Goal: Communication & Community: Ask a question

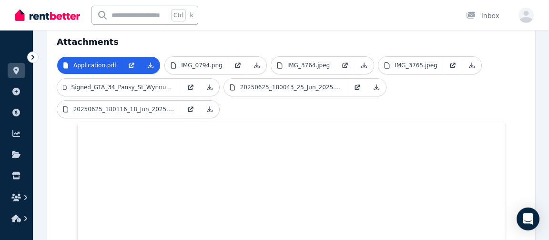
scroll to position [193, 0]
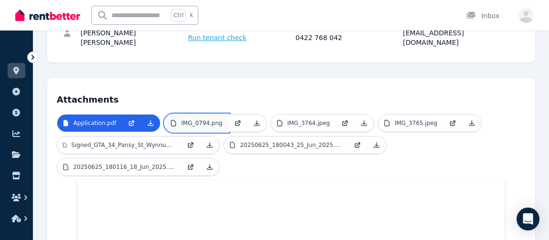
click at [214, 114] on link "IMG_0794.png" at bounding box center [196, 122] width 63 height 17
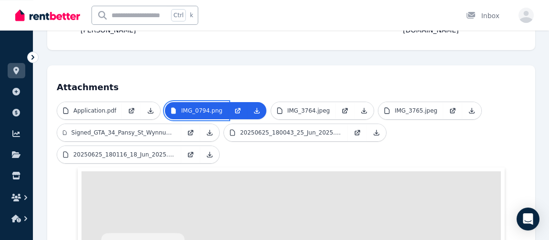
scroll to position [217, 0]
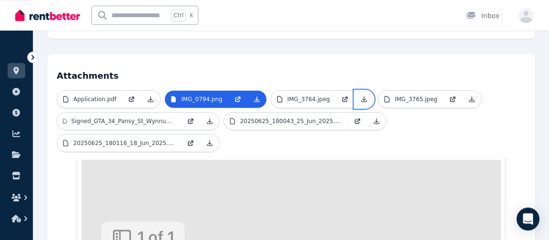
click at [361, 95] on icon at bounding box center [365, 99] width 8 height 8
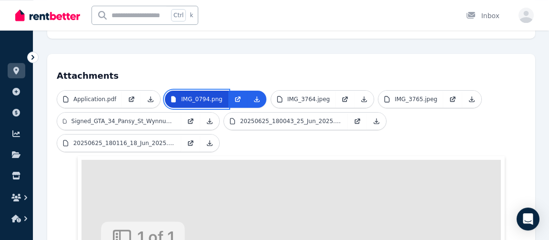
click at [211, 95] on p "IMG_0794.png" at bounding box center [201, 99] width 41 height 8
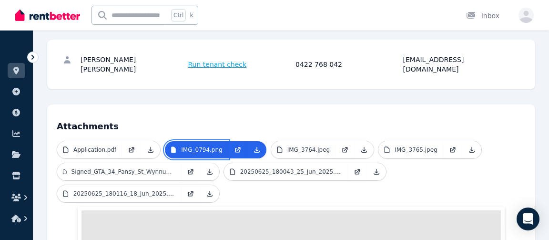
scroll to position [0, 0]
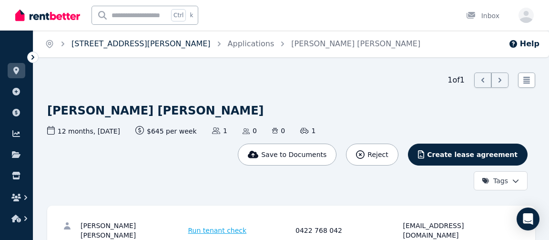
click at [104, 47] on link "[STREET_ADDRESS][PERSON_NAME]" at bounding box center [141, 43] width 139 height 9
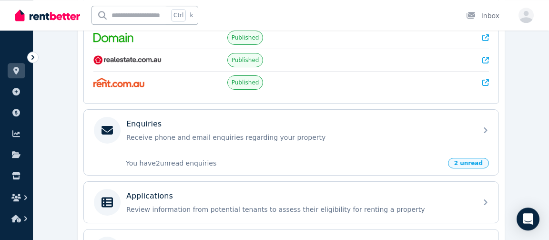
scroll to position [233, 0]
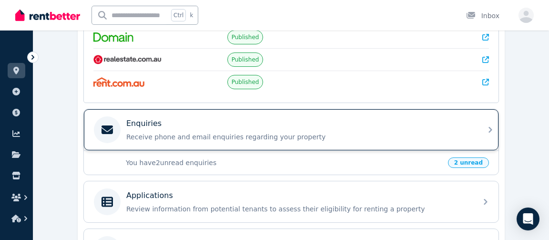
click at [483, 124] on div "Enquiries Receive phone and email enquiries regarding your property" at bounding box center [291, 129] width 415 height 41
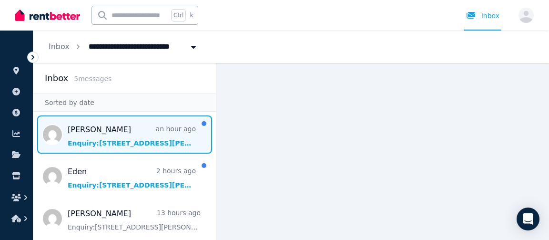
click at [130, 138] on span "Message list" at bounding box center [124, 134] width 183 height 38
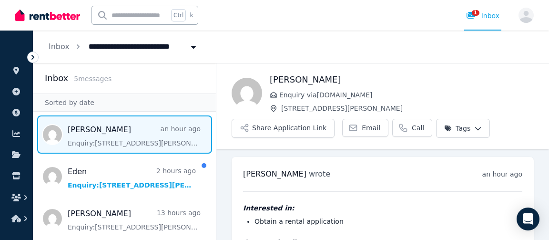
scroll to position [51, 0]
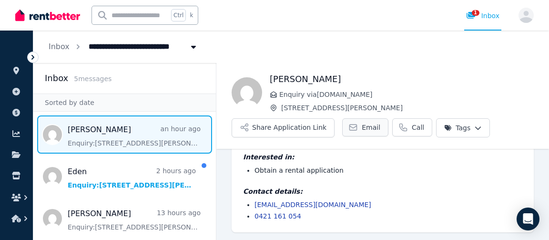
click at [362, 127] on span "Email" at bounding box center [371, 128] width 19 height 10
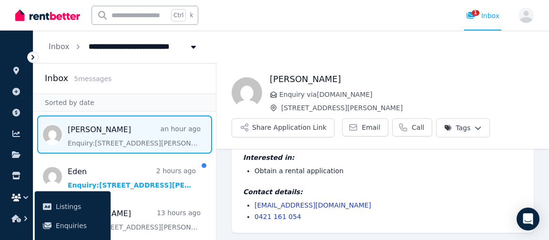
scroll to position [51, 0]
click at [362, 128] on span "Email" at bounding box center [371, 128] width 19 height 10
click at [306, 126] on button "Share Application Link" at bounding box center [283, 127] width 103 height 19
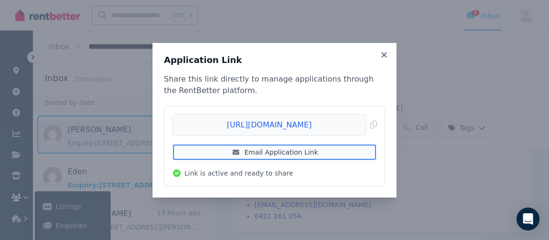
click at [301, 151] on link "Email Application Link" at bounding box center [274, 152] width 205 height 17
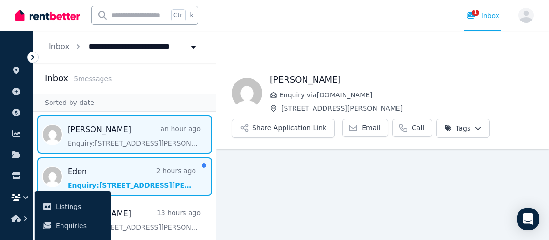
click at [94, 170] on span "Message list" at bounding box center [124, 176] width 183 height 38
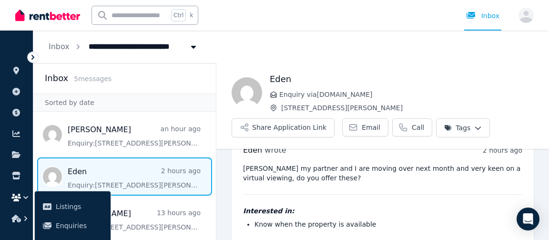
scroll to position [20, 0]
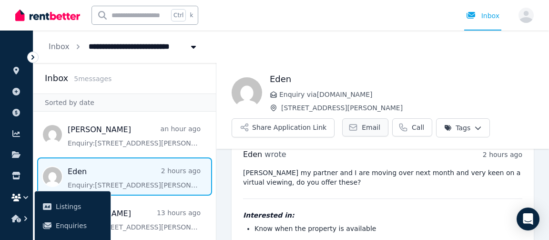
click at [362, 128] on span "Email" at bounding box center [371, 128] width 19 height 10
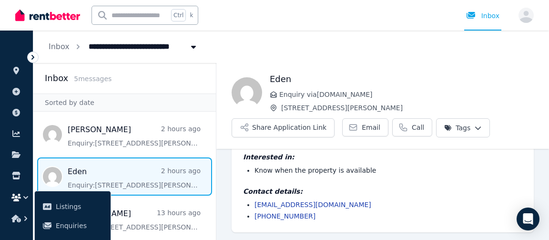
scroll to position [118, 0]
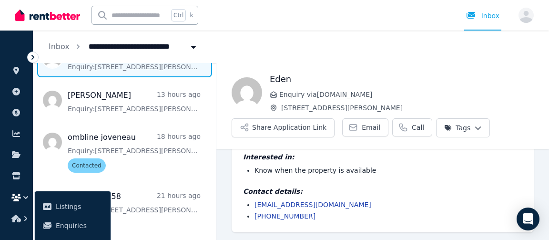
click at [458, 38] on div "**********" at bounding box center [291, 47] width 516 height 32
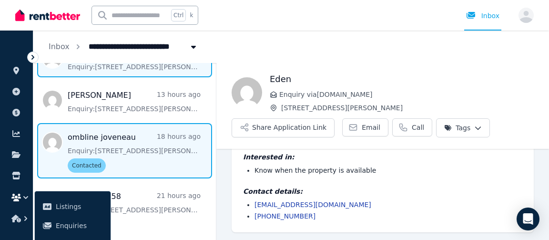
click at [95, 141] on span "Message list" at bounding box center [124, 150] width 183 height 55
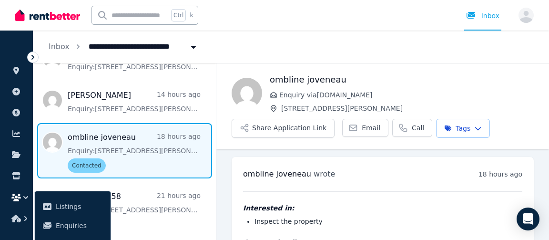
scroll to position [51, 0]
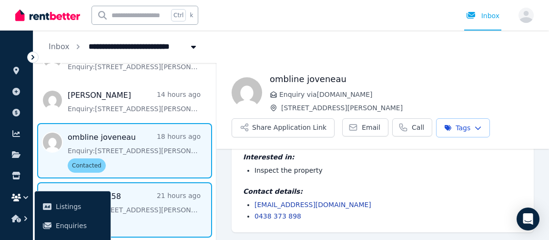
click at [126, 208] on span "Message list" at bounding box center [124, 209] width 183 height 55
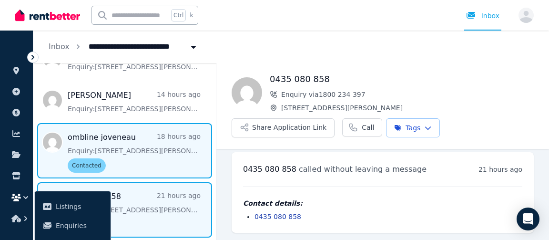
click at [140, 146] on span "Message list" at bounding box center [124, 150] width 183 height 55
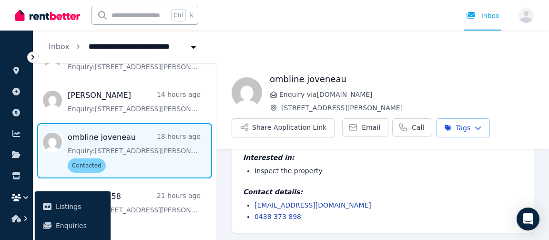
scroll to position [51, 0]
click at [83, 164] on span "Message list" at bounding box center [124, 150] width 183 height 55
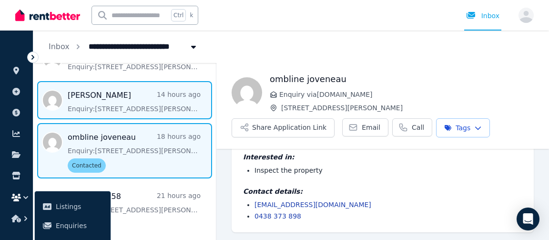
click at [175, 102] on span "Message list" at bounding box center [124, 100] width 183 height 38
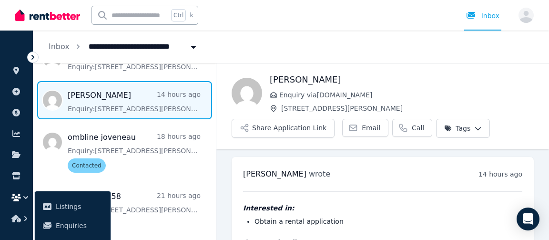
scroll to position [51, 0]
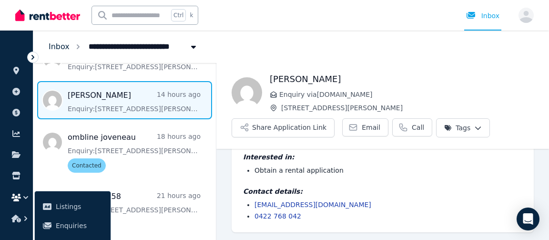
click at [59, 45] on link "Inbox" at bounding box center [59, 46] width 21 height 9
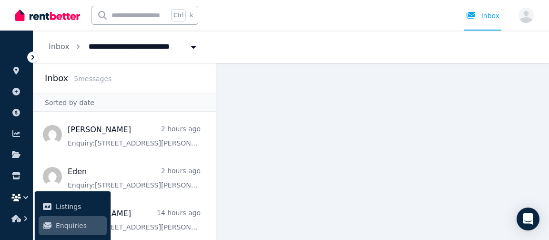
click at [55, 221] on link "Enquiries" at bounding box center [73, 225] width 68 height 19
click at [526, 21] on icon "button" at bounding box center [526, 17] width 15 height 12
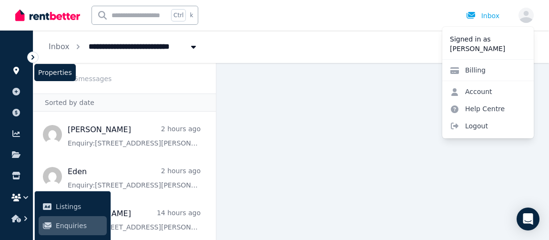
click at [14, 72] on icon at bounding box center [16, 71] width 6 height 8
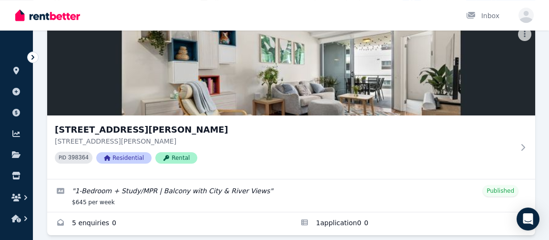
scroll to position [91, 0]
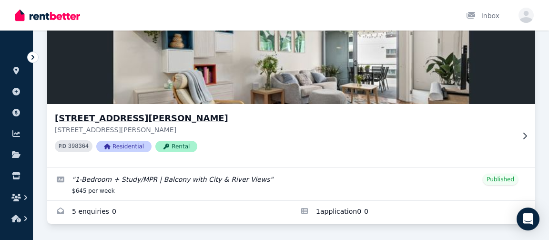
click at [525, 135] on icon at bounding box center [525, 136] width 10 height 8
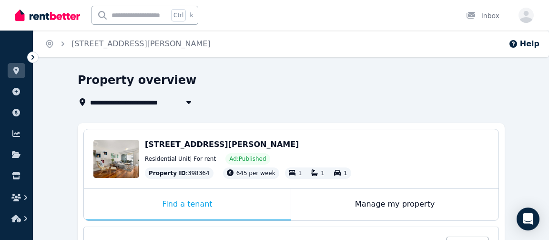
click at [33, 55] on icon at bounding box center [33, 57] width 10 height 10
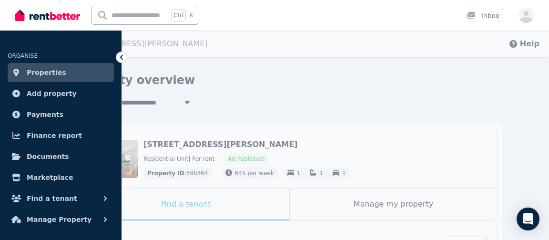
click at [385, 82] on div "Property overview" at bounding box center [287, 82] width 422 height 18
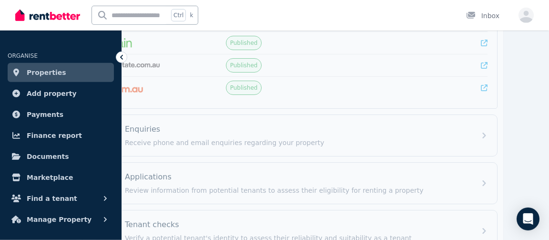
click at [123, 55] on icon at bounding box center [121, 57] width 3 height 5
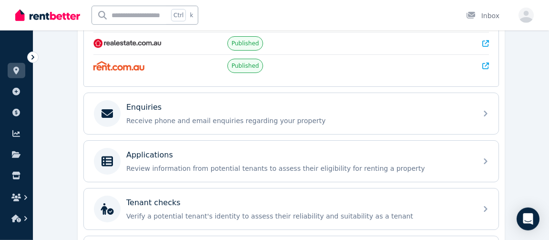
scroll to position [261, 0]
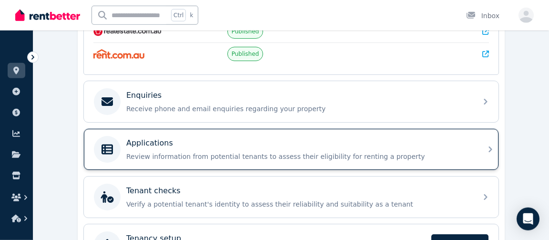
click at [478, 141] on div "Applications Review information from potential tenants to assess their eligibil…" at bounding box center [291, 149] width 415 height 41
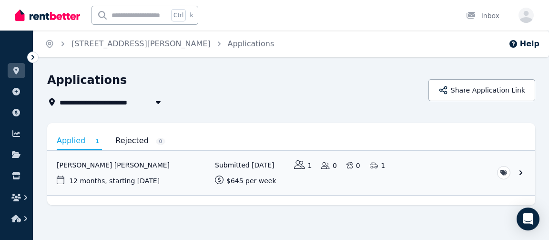
scroll to position [4, 0]
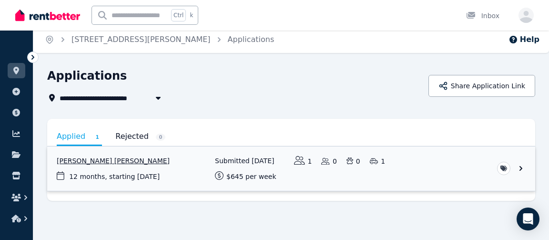
click at [520, 167] on link "View application: Jai Maikuku O’Connell" at bounding box center [291, 168] width 488 height 44
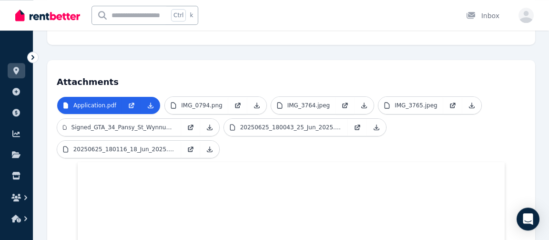
scroll to position [18, 0]
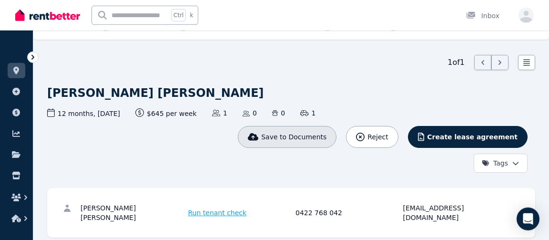
click at [322, 135] on span "Save to Documents" at bounding box center [293, 137] width 65 height 10
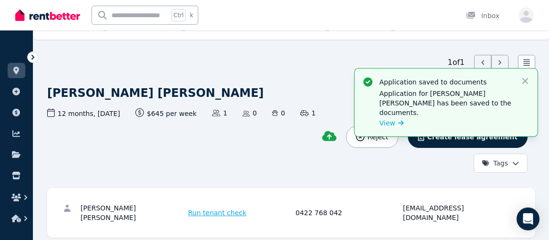
click at [268, 168] on div "This application has been saved to my document Reject Create lease agreement Ta…" at bounding box center [287, 149] width 481 height 47
click at [524, 82] on icon "button" at bounding box center [526, 81] width 6 height 6
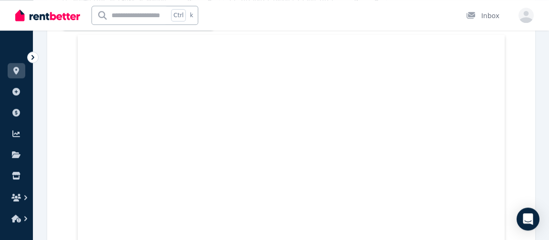
scroll to position [183, 0]
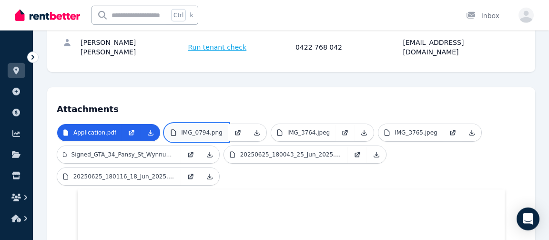
click at [214, 124] on link "IMG_0794.png" at bounding box center [196, 132] width 63 height 17
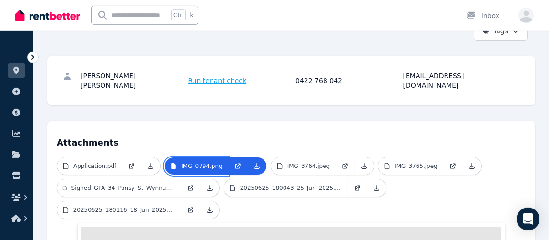
scroll to position [159, 0]
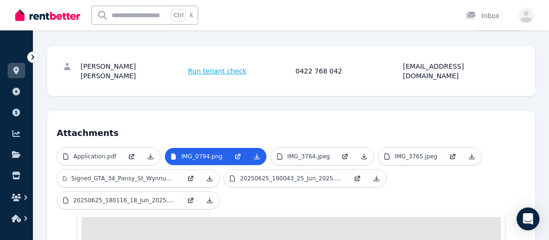
click at [233, 66] on span "Run tenant check" at bounding box center [217, 71] width 59 height 10
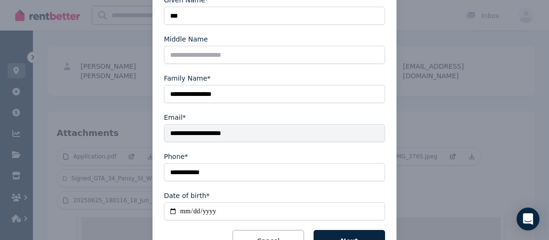
scroll to position [194, 0]
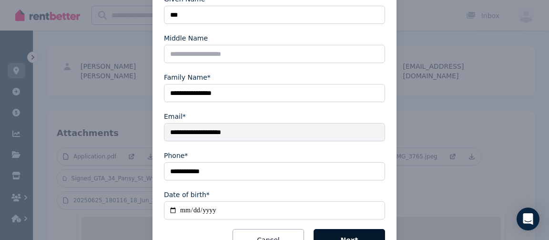
click at [354, 230] on button "Next" at bounding box center [350, 240] width 72 height 22
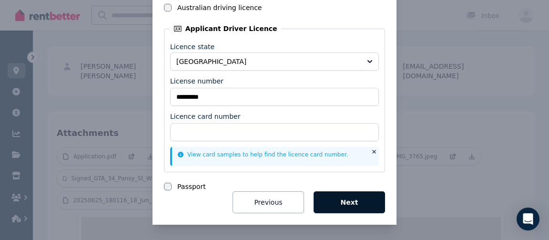
scroll to position [97, 0]
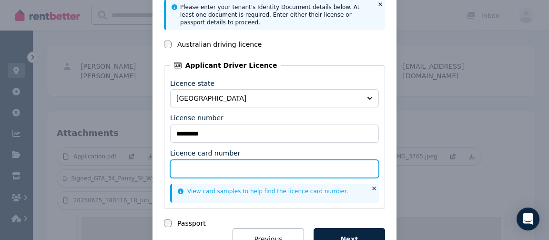
click at [254, 171] on input "Licence card number" at bounding box center [274, 169] width 209 height 18
type input "**********"
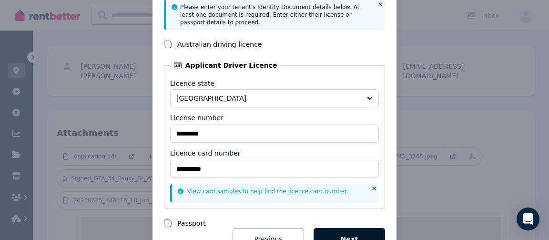
click at [353, 232] on button "Next" at bounding box center [350, 239] width 72 height 22
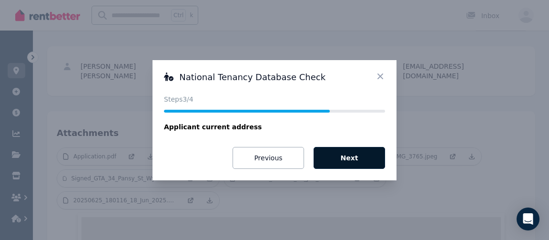
scroll to position [0, 0]
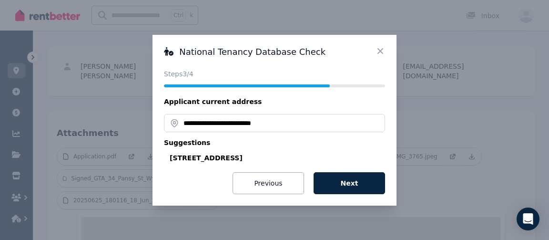
click at [251, 156] on div "34 Pansy St, Wynnum QLD 4178, Australia" at bounding box center [278, 158] width 216 height 10
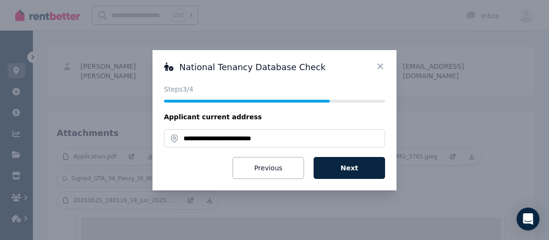
type input "**********"
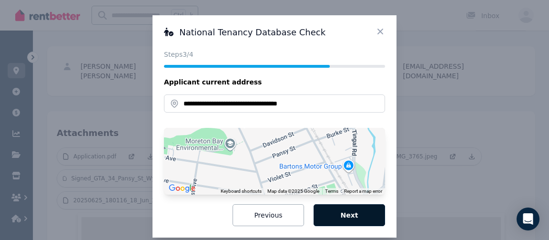
click at [359, 217] on button "Next" at bounding box center [350, 215] width 72 height 22
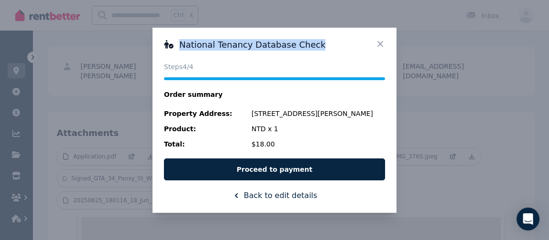
drag, startPoint x: 179, startPoint y: 42, endPoint x: 308, endPoint y: 38, distance: 128.9
click at [308, 38] on div "National Tenancy Database Check Status Steps 4 /4 Order summary Property Addres…" at bounding box center [275, 120] width 244 height 185
copy h3 "National Tenancy Database Check"
click at [379, 45] on icon at bounding box center [381, 44] width 6 height 6
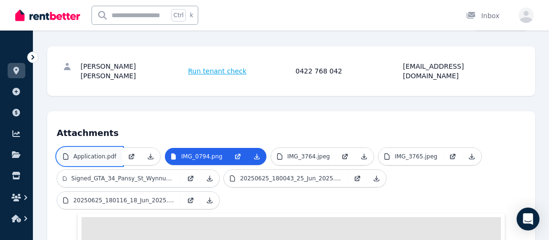
click at [93, 150] on link "Application.pdf" at bounding box center [89, 156] width 65 height 17
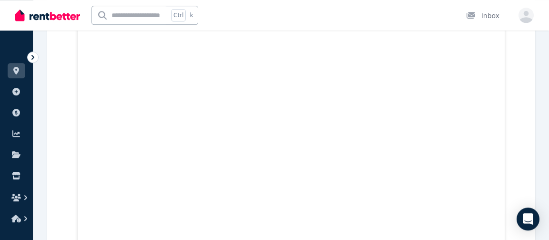
scroll to position [1360, 0]
click at [519, 216] on div "Open Intercom Messenger" at bounding box center [528, 219] width 25 height 25
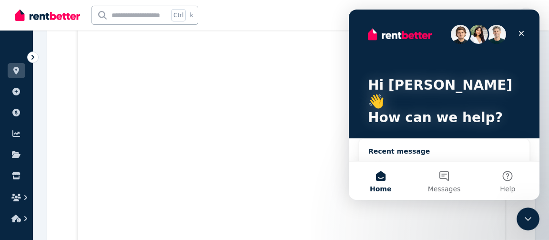
scroll to position [0, 0]
click at [445, 176] on button "Messages" at bounding box center [444, 180] width 63 height 38
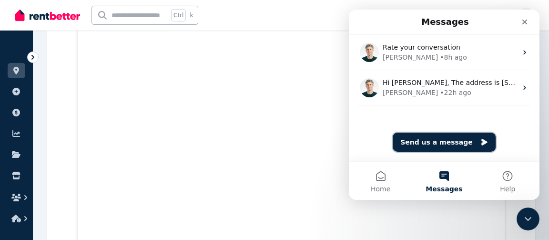
click at [444, 139] on button "Send us a message" at bounding box center [444, 141] width 103 height 19
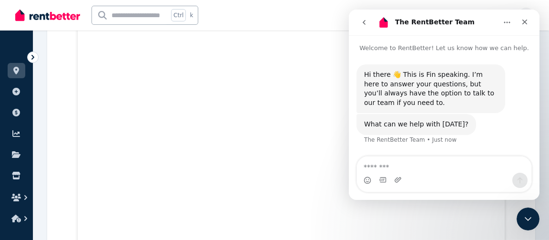
click at [408, 159] on textarea "Message…" at bounding box center [444, 164] width 175 height 16
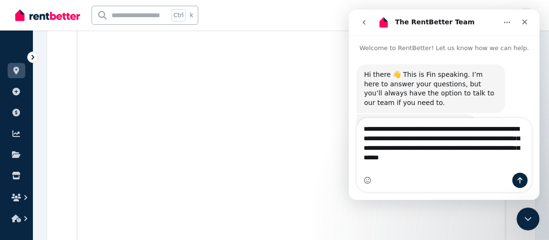
type textarea "**********"
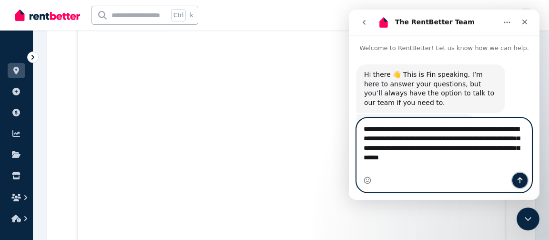
click at [517, 176] on button "Send a message…" at bounding box center [520, 179] width 15 height 15
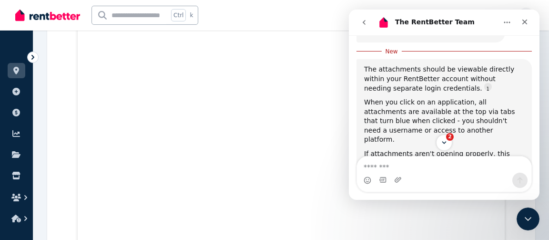
scroll to position [214, 0]
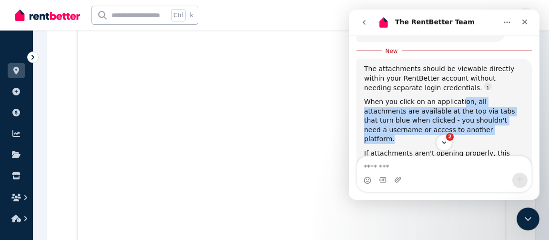
drag, startPoint x: 456, startPoint y: 108, endPoint x: 456, endPoint y: 81, distance: 27.2
click at [456, 97] on div "When you click on an application, all attachments are available at the top via …" at bounding box center [444, 120] width 160 height 47
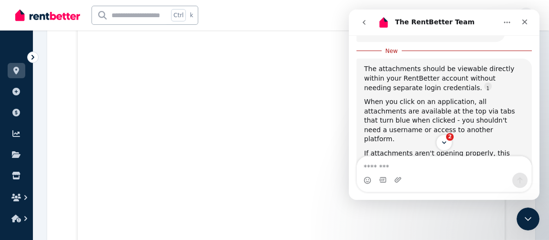
click at [491, 114] on div "When you click on an application, all attachments are available at the top via …" at bounding box center [444, 120] width 160 height 47
click at [448, 144] on icon "Scroll to bottom" at bounding box center [444, 142] width 9 height 9
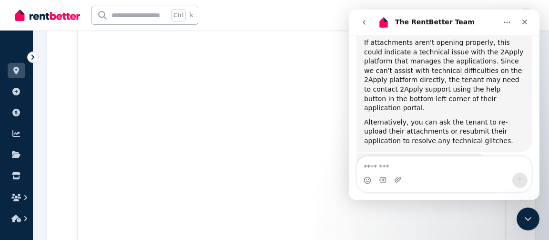
scroll to position [324, 0]
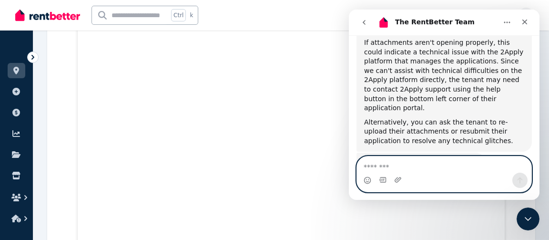
click at [417, 164] on textarea "Message…" at bounding box center [444, 164] width 175 height 16
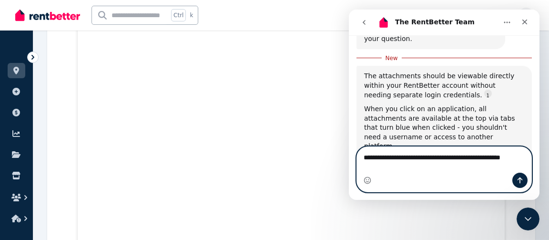
scroll to position [206, 0]
type textarea "**********"
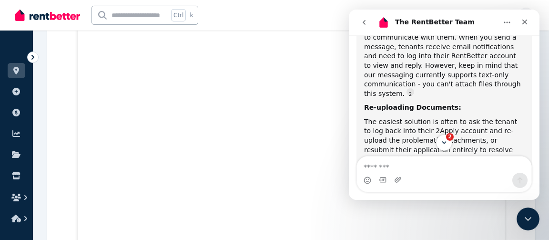
scroll to position [611, 0]
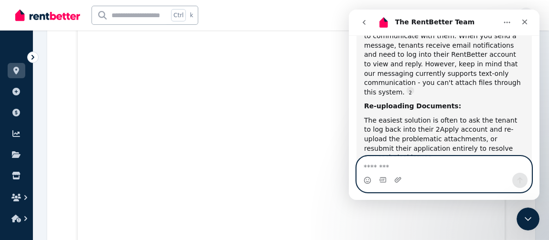
click at [387, 165] on textarea "Message…" at bounding box center [444, 164] width 175 height 16
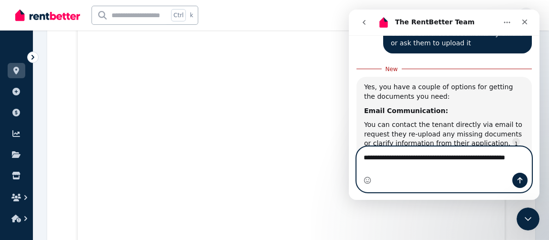
scroll to position [466, 0]
type textarea "**********"
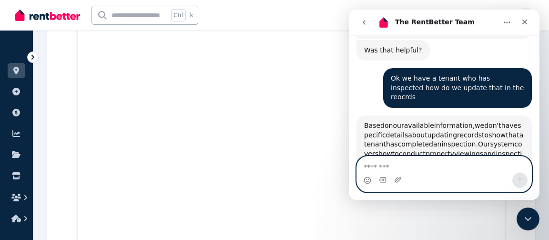
scroll to position [758, 0]
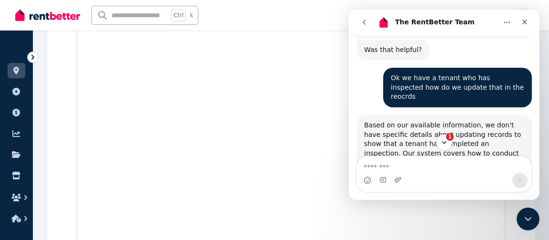
click at [537, 148] on div "1" at bounding box center [444, 142] width 191 height 16
click at [447, 144] on icon "Scroll to bottom" at bounding box center [444, 142] width 9 height 9
click at [443, 139] on icon "Scroll to bottom" at bounding box center [444, 142] width 9 height 9
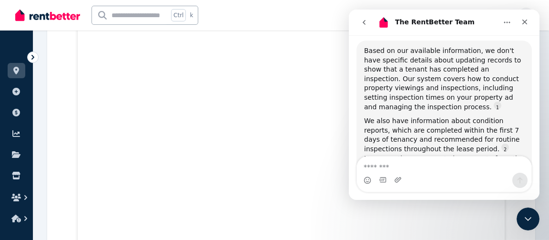
scroll to position [833, 0]
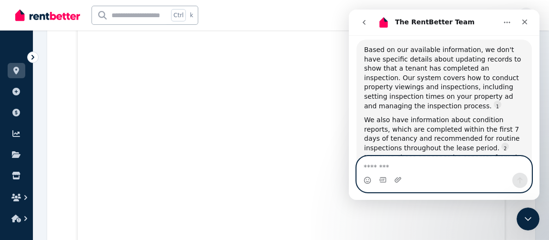
click at [400, 166] on textarea "Message…" at bounding box center [444, 164] width 175 height 16
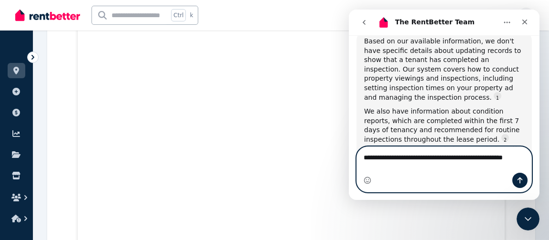
scroll to position [843, 0]
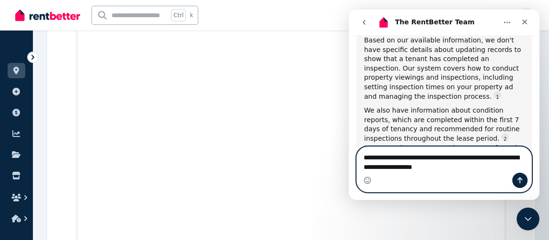
type textarea "**********"
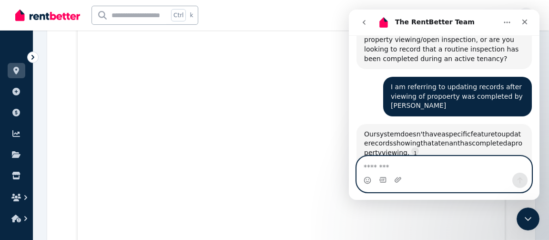
scroll to position [984, 0]
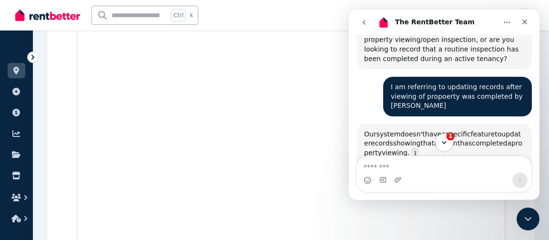
click at [446, 144] on icon "Scroll to bottom" at bounding box center [444, 142] width 9 height 9
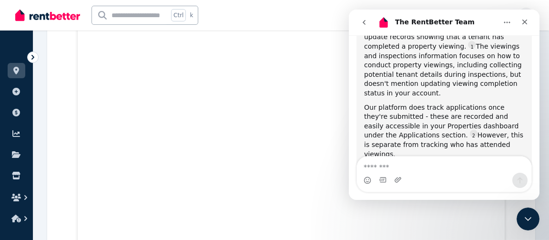
scroll to position [1091, 0]
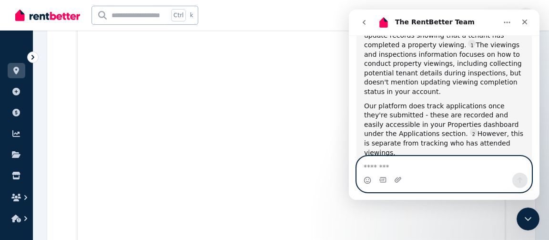
click at [423, 159] on textarea "Message…" at bounding box center [444, 164] width 175 height 16
type textarea "*"
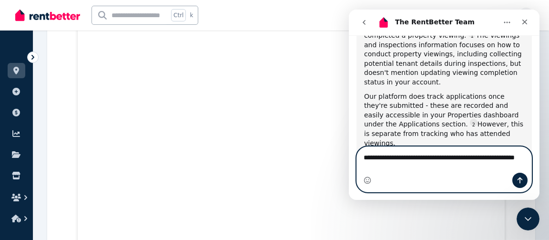
scroll to position [1101, 0]
type textarea "**********"
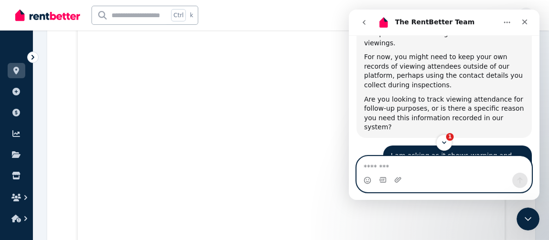
scroll to position [1233, 0]
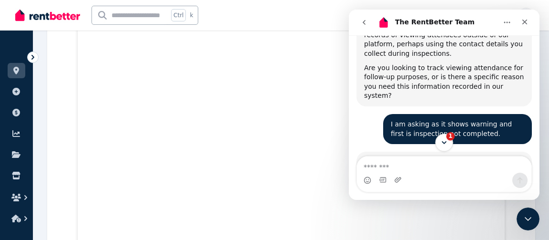
click at [442, 142] on icon "Scroll to bottom" at bounding box center [444, 142] width 9 height 9
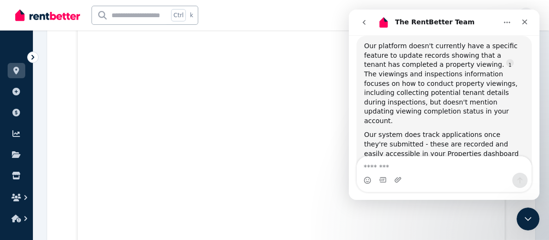
scroll to position [1349, 0]
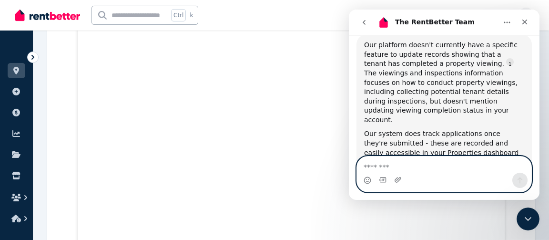
click at [420, 162] on textarea "Message…" at bounding box center [444, 164] width 175 height 16
type textarea "**********"
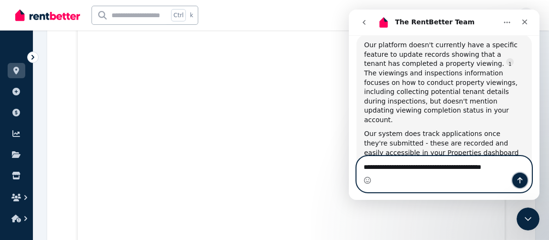
click at [519, 178] on icon "Send a message…" at bounding box center [521, 180] width 8 height 8
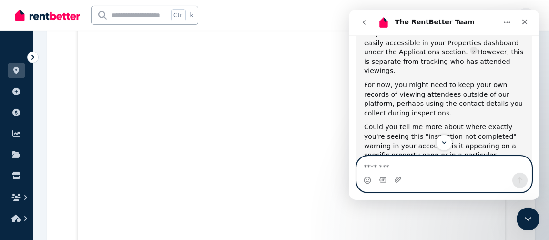
scroll to position [1491, 0]
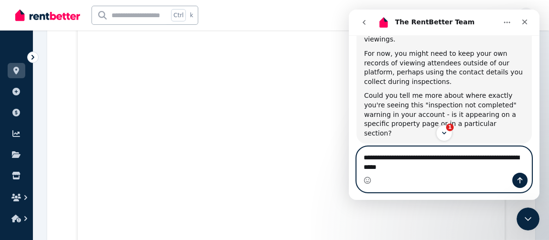
type textarea "**********"
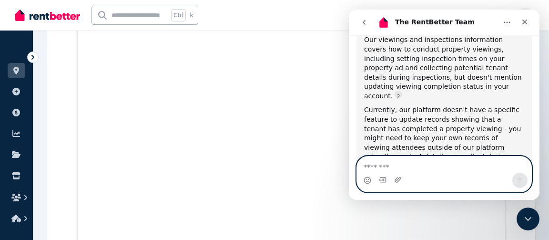
scroll to position [1730, 0]
click at [463, 164] on textarea "Message…" at bounding box center [444, 164] width 175 height 16
type textarea "**********"
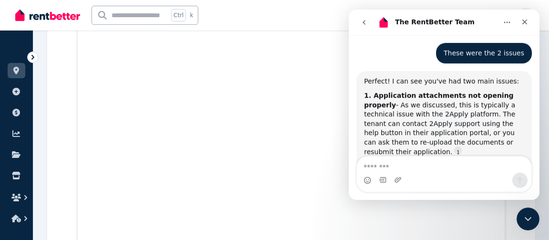
scroll to position [2028, 0]
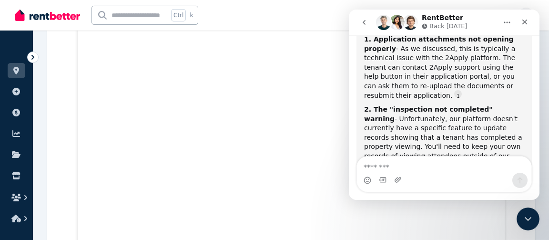
scroll to position [2084, 0]
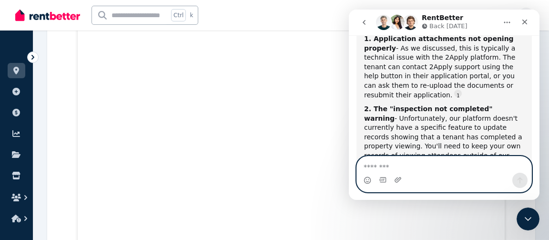
click at [413, 165] on textarea "Message…" at bounding box center [444, 164] width 175 height 16
type textarea "**********"
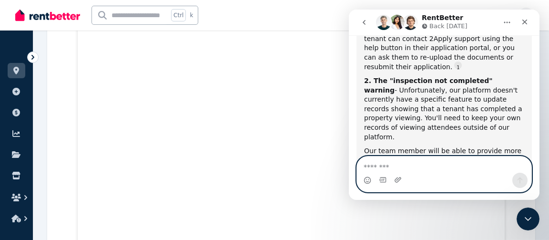
scroll to position [2113, 0]
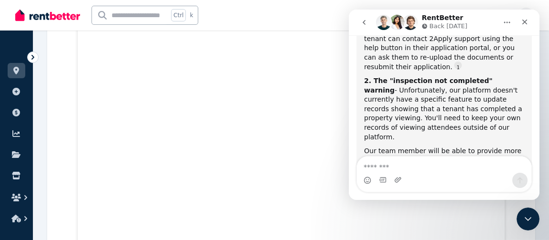
click at [505, 17] on button "Home" at bounding box center [507, 22] width 18 height 18
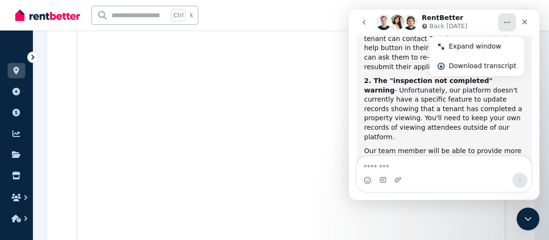
click at [366, 21] on icon "go back" at bounding box center [365, 22] width 8 height 8
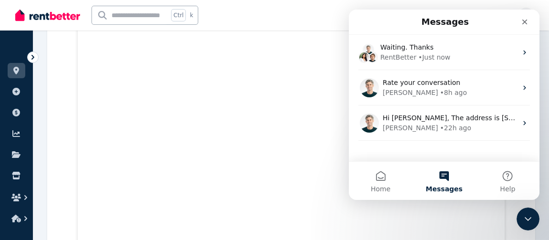
scroll to position [0, 0]
click at [526, 19] on icon "Close" at bounding box center [525, 22] width 8 height 8
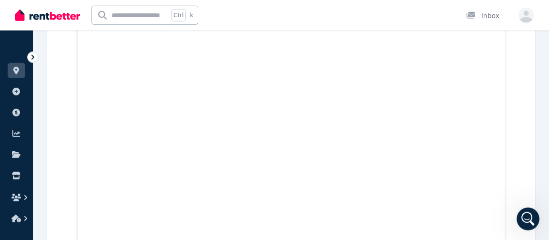
scroll to position [1466, 0]
click at [18, 71] on icon at bounding box center [16, 71] width 6 height 8
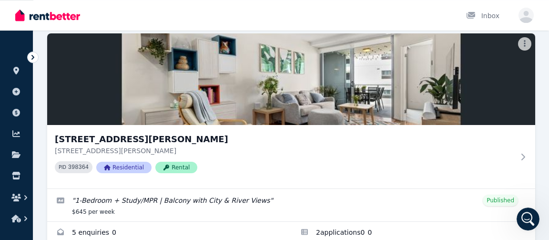
scroll to position [91, 0]
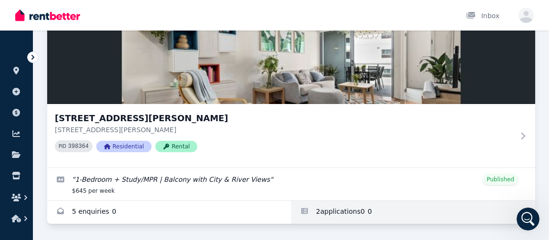
click at [324, 214] on link "Applications for 40904/50 Duncan St, West End" at bounding box center [413, 212] width 244 height 23
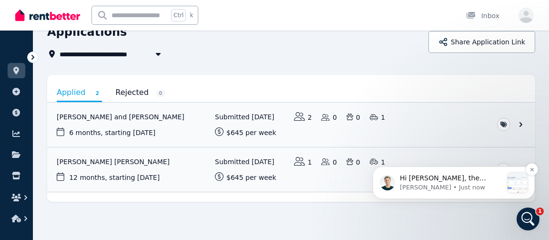
click at [487, 183] on p "Hi Ayushi, the answer above should guide you to the attachments in your account…" at bounding box center [451, 179] width 103 height 10
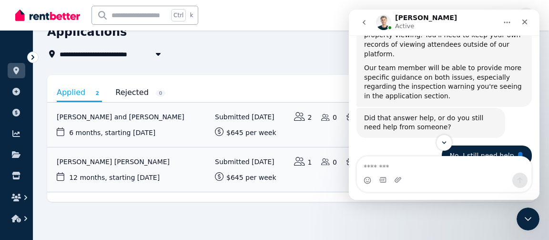
scroll to position [2195, 0]
click at [447, 141] on icon "Scroll to bottom" at bounding box center [444, 142] width 9 height 9
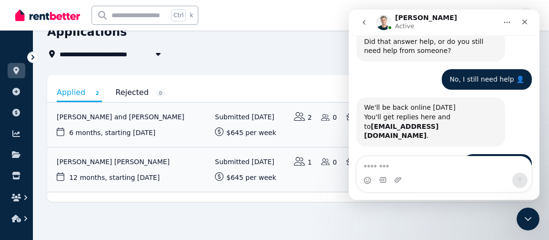
scroll to position [2271, 0]
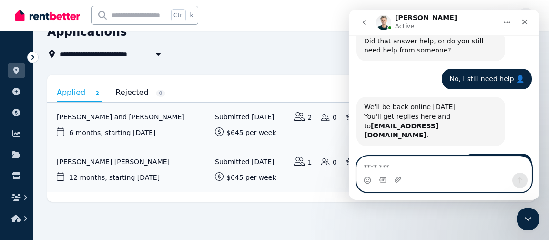
click at [415, 166] on textarea "Message…" at bounding box center [444, 164] width 175 height 16
type textarea "*"
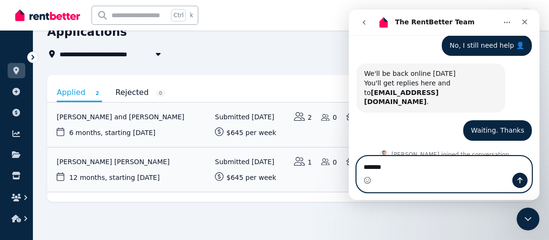
scroll to position [2309, 0]
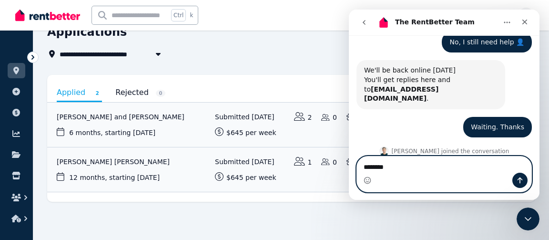
type textarea "*********"
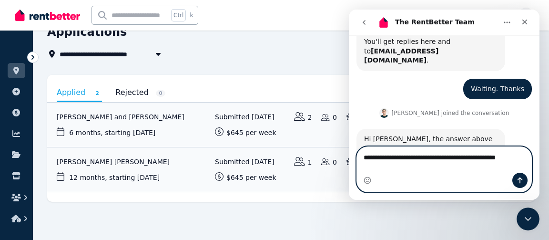
scroll to position [2347, 0]
type textarea "**********"
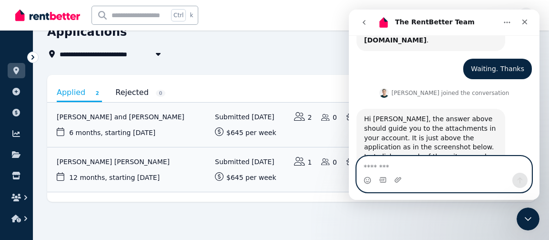
scroll to position [2369, 0]
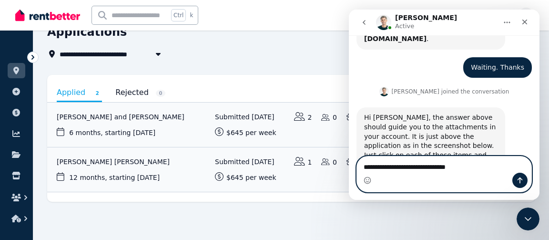
type textarea "**********"
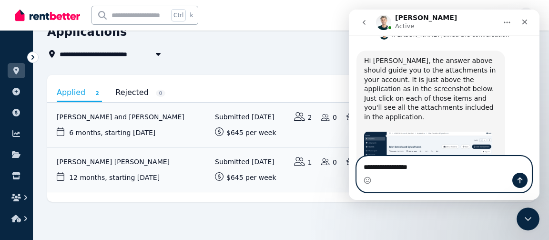
scroll to position [2427, 0]
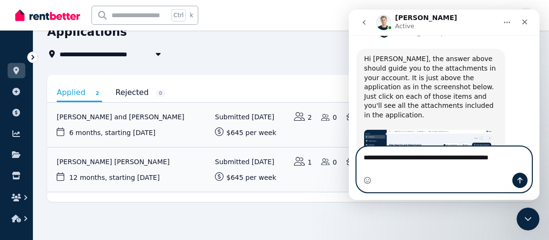
type textarea "**********"
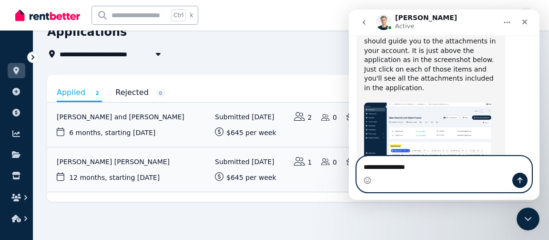
scroll to position [2458, 0]
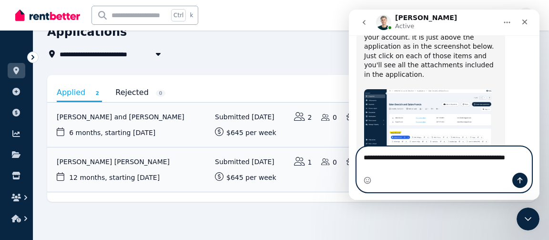
type textarea "**********"
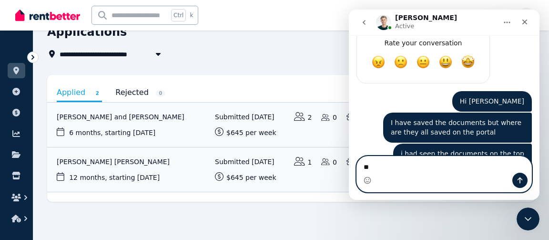
scroll to position [2608, 0]
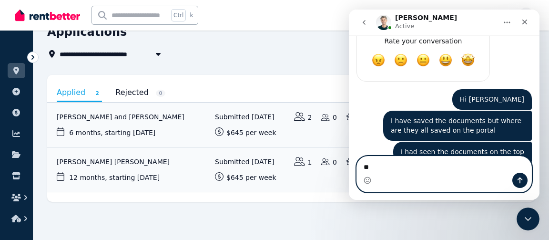
type textarea "*"
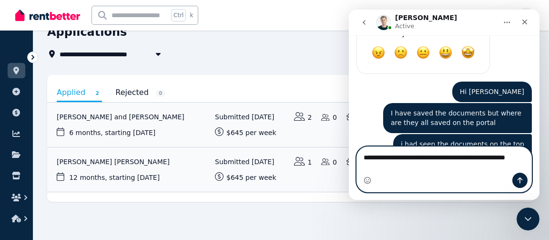
scroll to position [2618, 0]
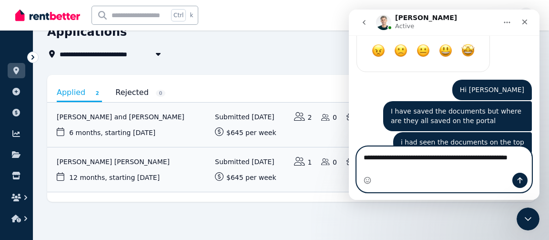
type textarea "**********"
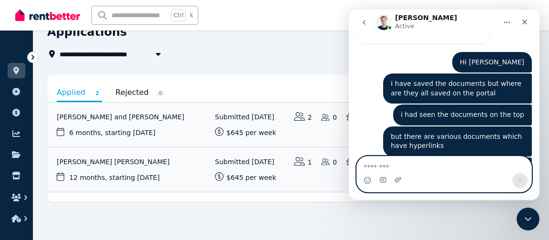
scroll to position [2646, 0]
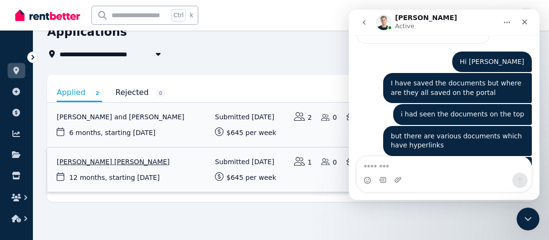
click at [113, 160] on link "View application: Jai Maikuku O’Connell" at bounding box center [291, 169] width 488 height 44
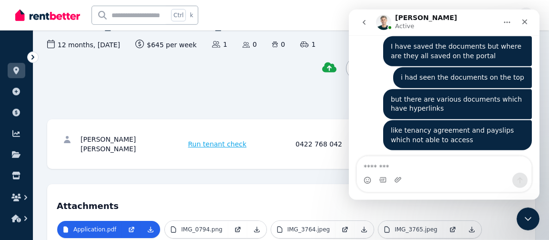
scroll to position [125, 0]
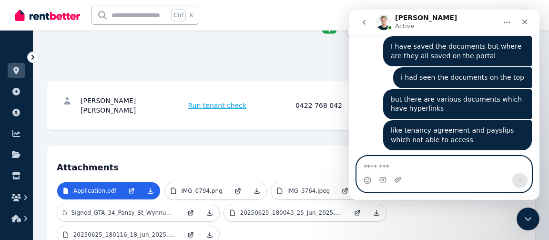
click at [389, 163] on textarea "Message…" at bounding box center [444, 164] width 175 height 16
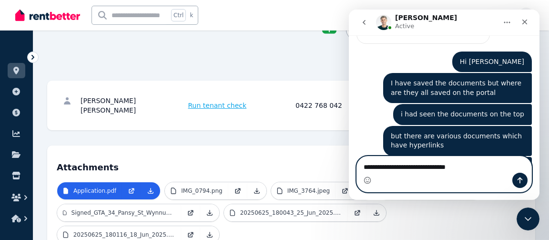
scroll to position [2683, 0]
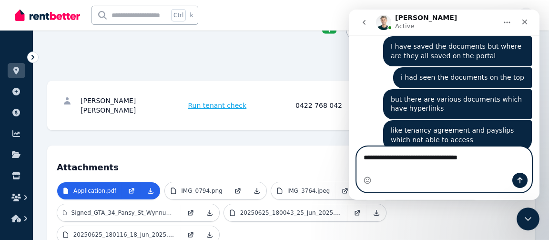
type textarea "**********"
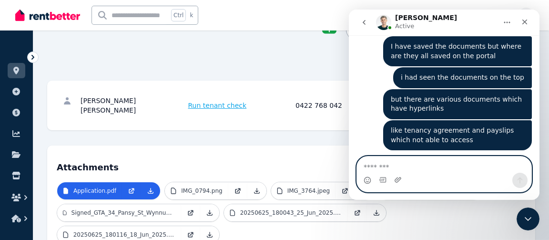
scroll to position [2704, 0]
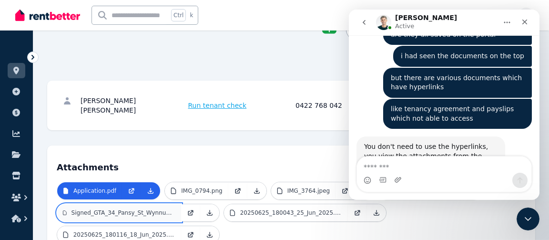
click at [160, 209] on p "Signed_GTA_34_Pansy_St_Wynnum_QLD_4178.pdf" at bounding box center [124, 213] width 104 height 8
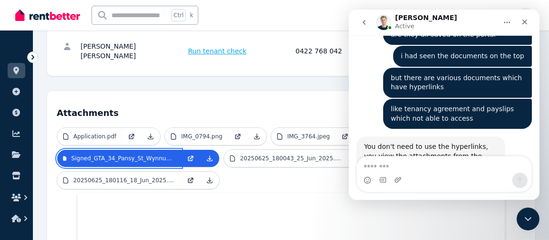
scroll to position [276, 0]
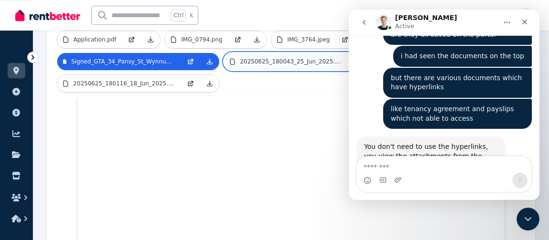
click at [273, 58] on p "20250625_180043_25_Jun_2025.pdf" at bounding box center [291, 62] width 102 height 8
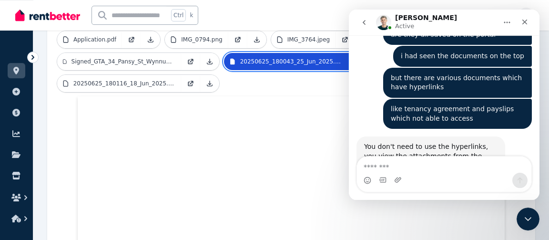
scroll to position [2668, 0]
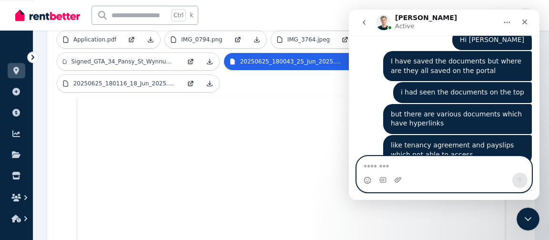
click at [413, 163] on textarea "Message…" at bounding box center [444, 164] width 175 height 16
type textarea "**********"
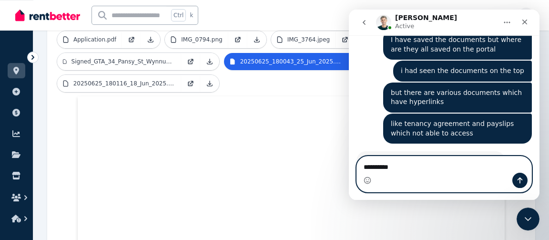
type textarea "**********"
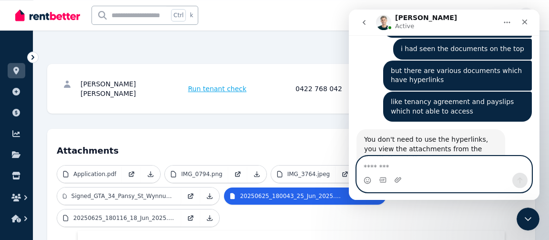
scroll to position [145, 0]
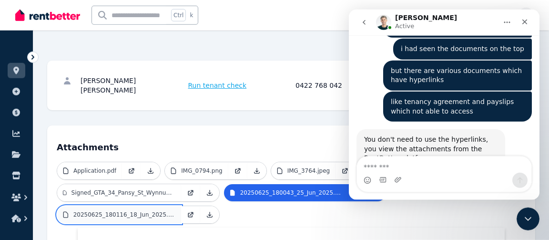
click at [104, 211] on p "20250625_180116_18_Jun_2025.pdf" at bounding box center [124, 215] width 102 height 8
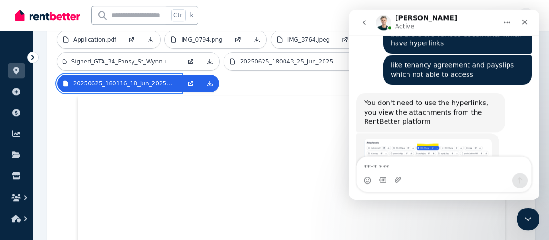
scroll to position [2749, 0]
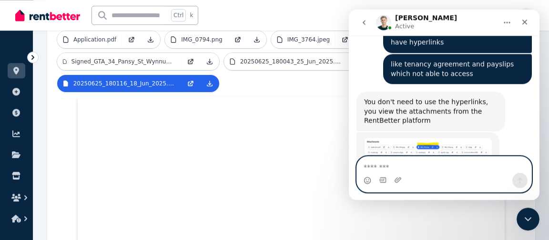
click at [398, 163] on textarea "Message…" at bounding box center [444, 164] width 175 height 16
type textarea "**********"
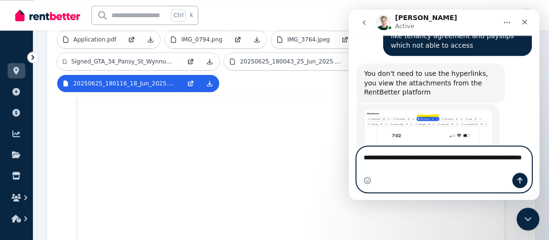
scroll to position [2787, 0]
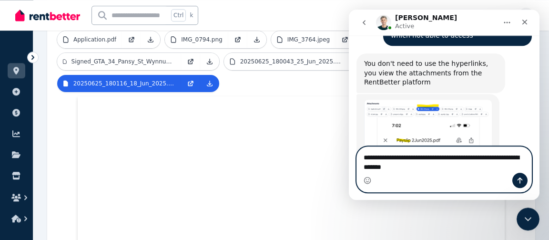
type textarea "**********"
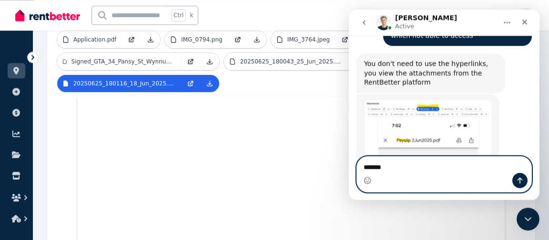
scroll to position [2809, 0]
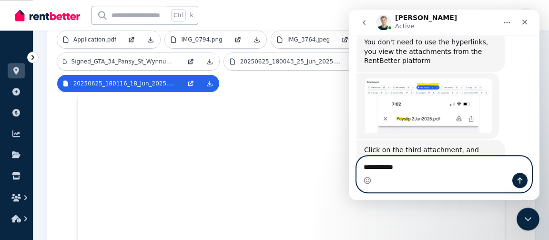
type textarea "**********"
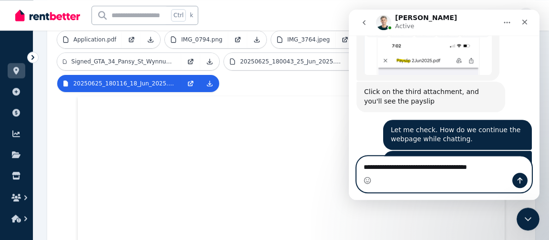
type textarea "**********"
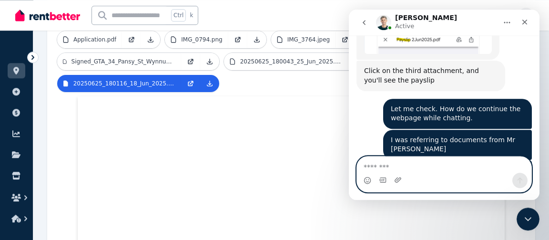
scroll to position [2890, 0]
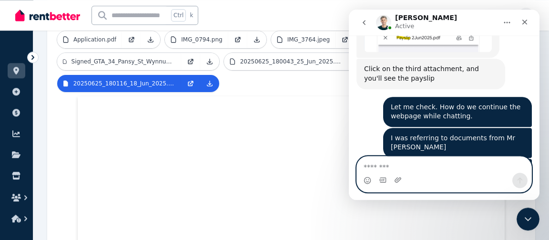
click at [409, 160] on textarea "Message…" at bounding box center [444, 164] width 175 height 16
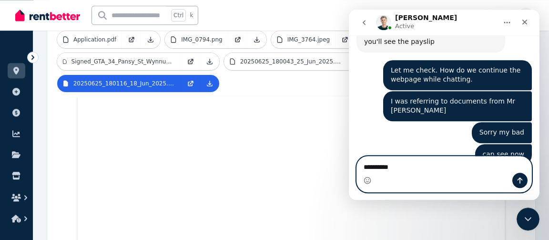
type textarea "**********"
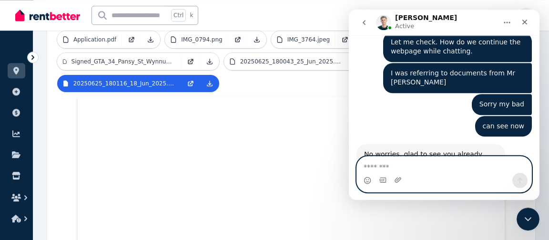
scroll to position [2955, 0]
type textarea "*"
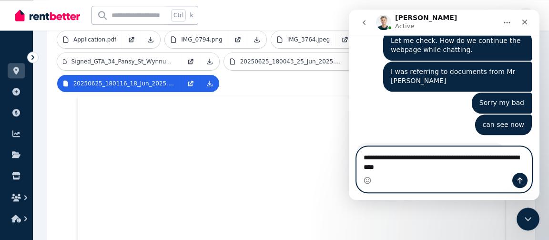
scroll to position [2965, 0]
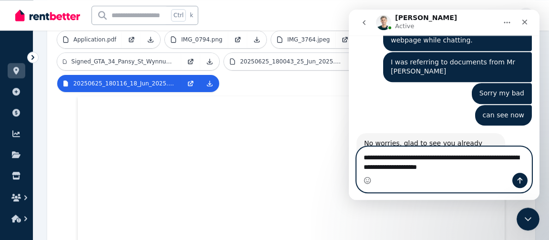
type textarea "**********"
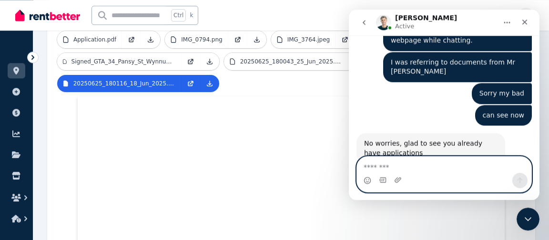
scroll to position [2994, 0]
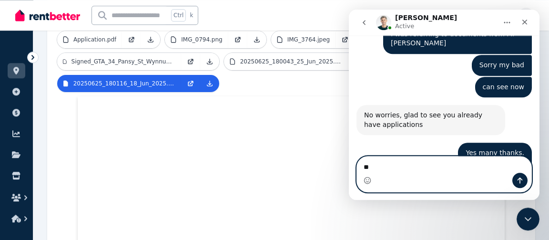
type textarea "*"
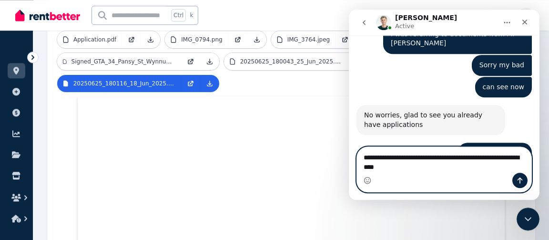
scroll to position [3003, 0]
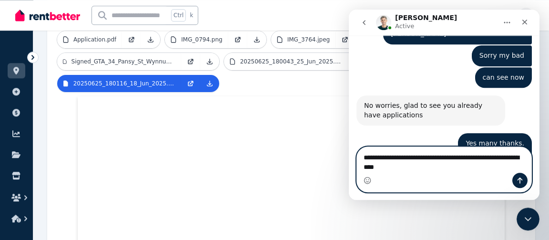
type textarea "**********"
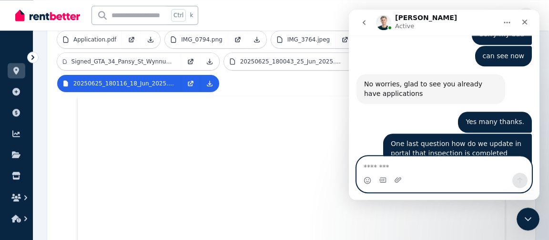
scroll to position [3025, 0]
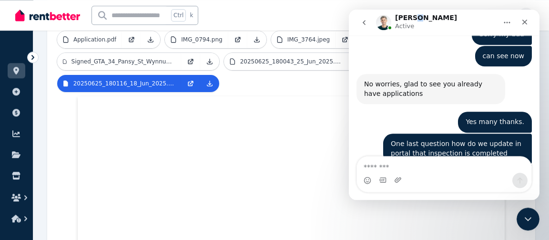
drag, startPoint x: 441, startPoint y: 14, endPoint x: 279, endPoint y: 97, distance: 182.6
click at [349, 97] on div "Jeremy Active Welcome to RentBetter! Let us know how we can help. Hi there 👋 Th…" at bounding box center [444, 105] width 191 height 190
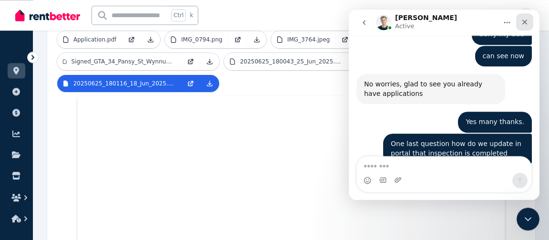
click at [526, 23] on icon "Close" at bounding box center [525, 22] width 5 height 5
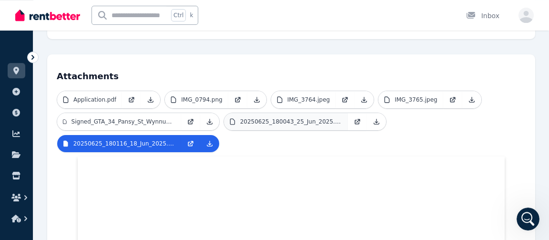
scroll to position [211, 0]
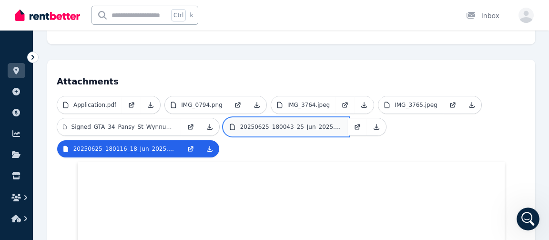
click at [287, 123] on p "20250625_180043_25_Jun_2025.pdf" at bounding box center [291, 127] width 102 height 8
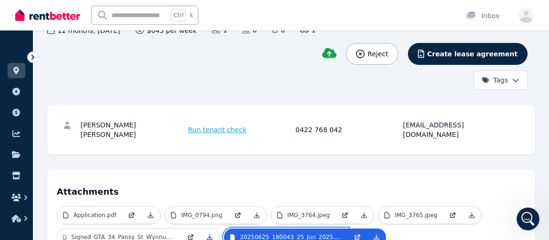
scroll to position [0, 0]
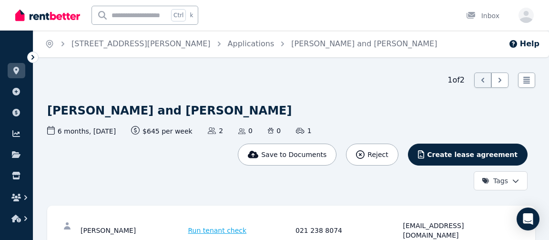
click at [310, 79] on div "1 of 2 List view" at bounding box center [291, 80] width 488 height 15
click at [15, 73] on icon at bounding box center [16, 71] width 6 height 8
